Goal: Task Accomplishment & Management: Use online tool/utility

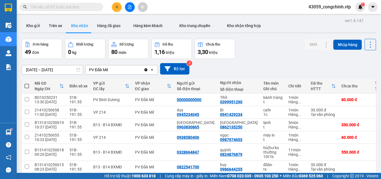
click at [62, 7] on input "text" at bounding box center [64, 7] width 66 height 6
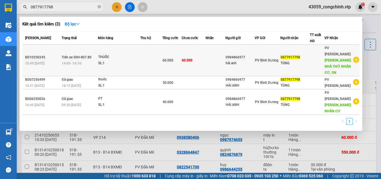
type input "0877917798"
click at [134, 60] on div "SL: 1" at bounding box center [119, 63] width 42 height 6
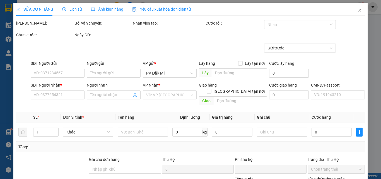
type input "3.000"
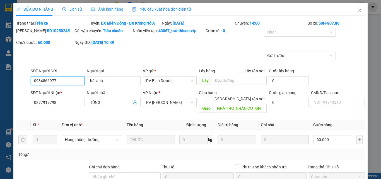
type input "0984866977"
type input "hải anh"
type input "0877917798"
type input "TÙNG"
type input "NHÀ THỜ NHÂN CƠ, GN"
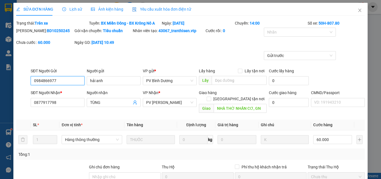
type input "0"
type input "60.000"
click at [71, 8] on span "Lịch sử" at bounding box center [72, 9] width 20 height 4
